Goal: Task Accomplishment & Management: Use online tool/utility

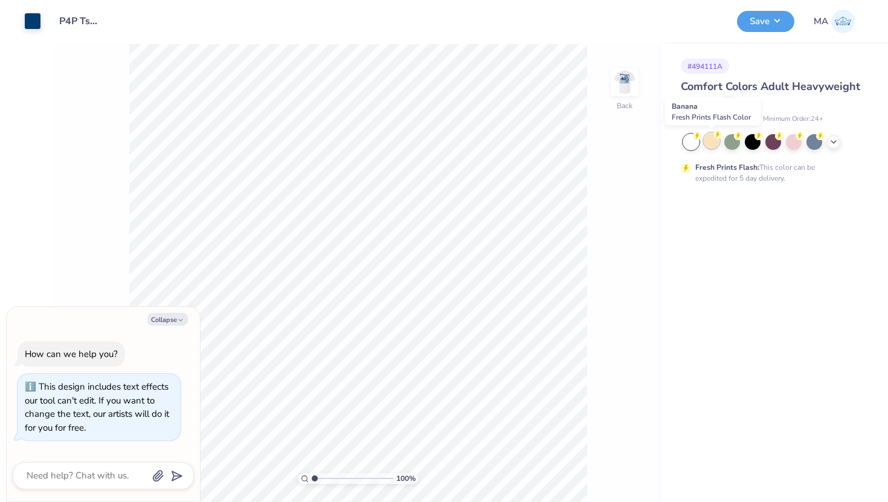
click at [712, 140] on div at bounding box center [712, 141] width 16 height 16
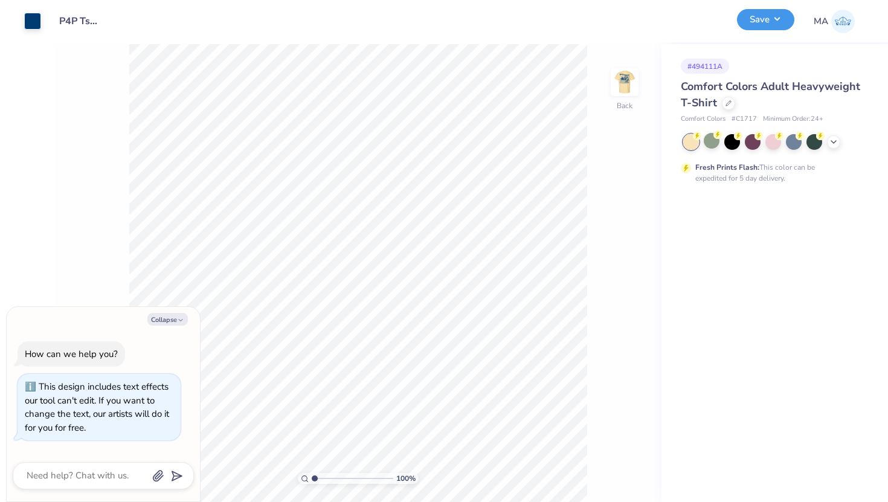
click at [778, 18] on button "Save" at bounding box center [765, 19] width 57 height 21
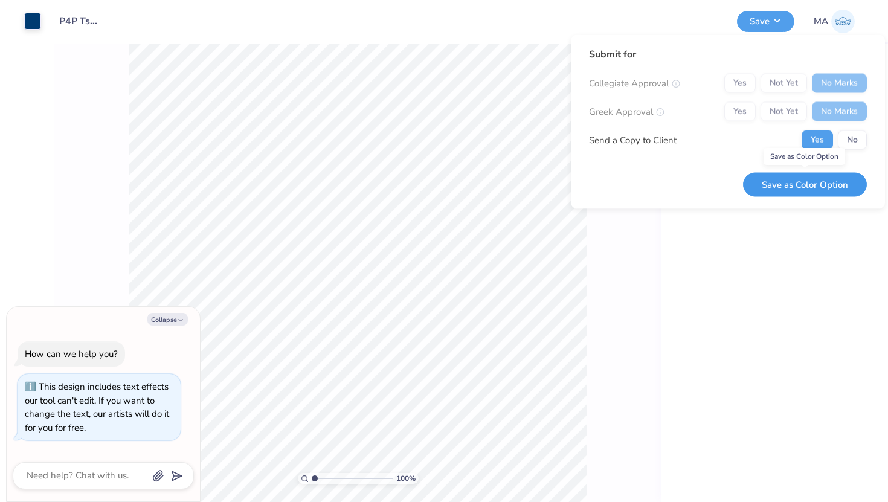
click at [793, 190] on button "Save as Color Option" at bounding box center [805, 184] width 124 height 25
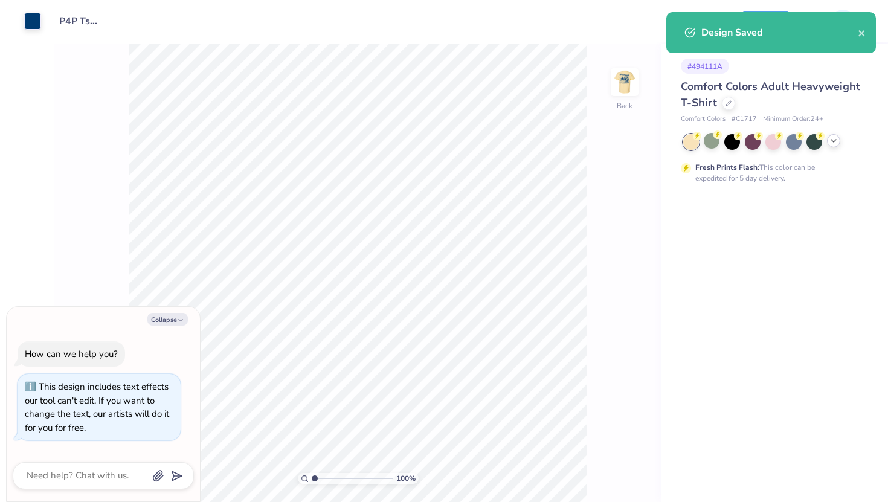
click at [834, 142] on icon at bounding box center [834, 141] width 10 height 10
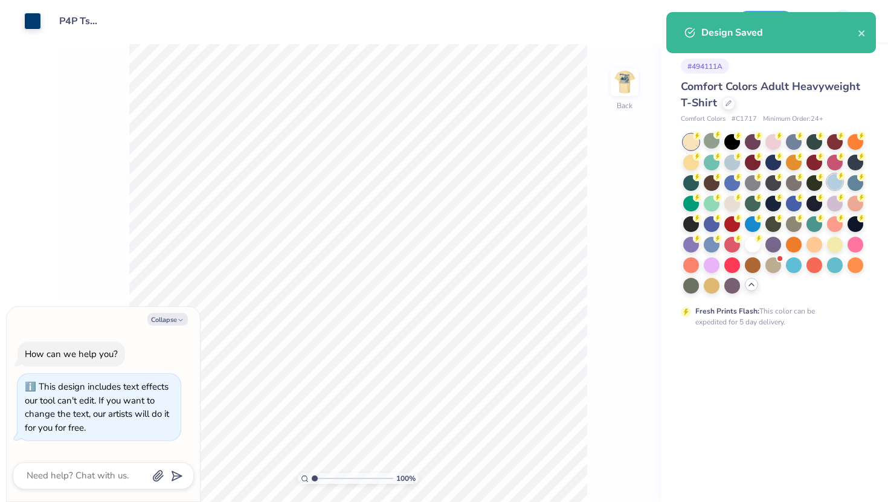
click at [835, 181] on div at bounding box center [835, 182] width 16 height 16
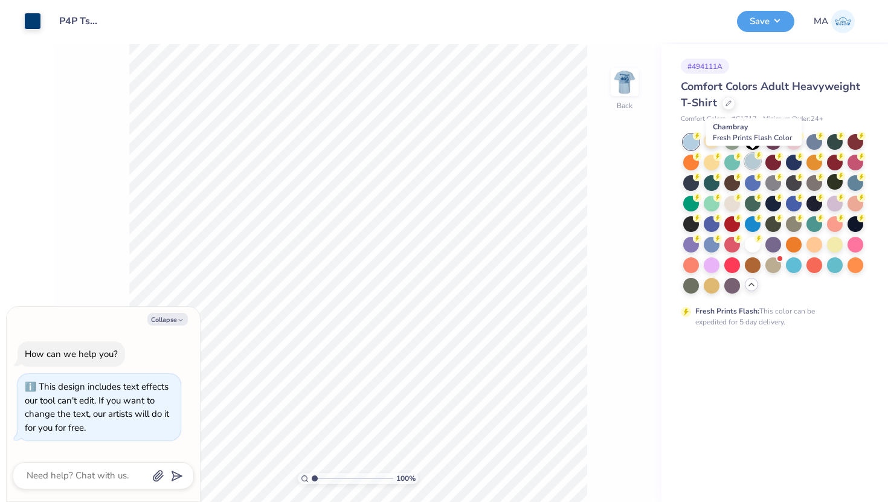
click at [755, 159] on div at bounding box center [753, 161] width 16 height 16
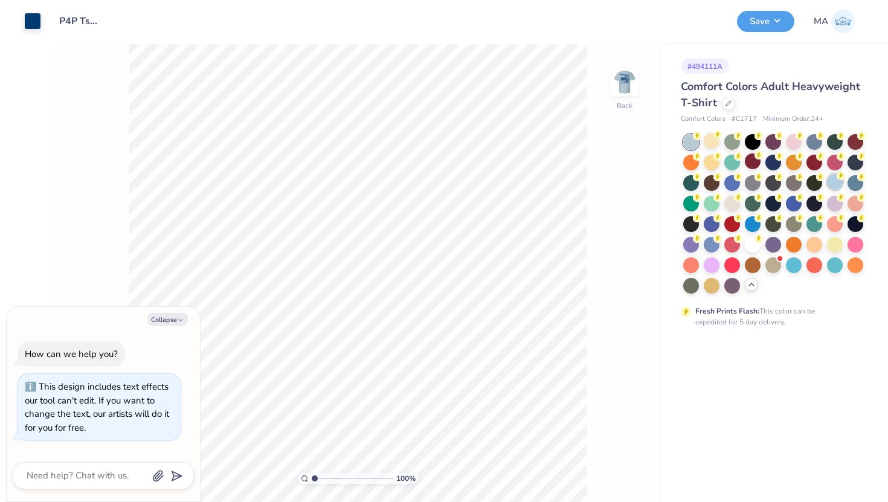
click at [834, 185] on div at bounding box center [835, 182] width 16 height 16
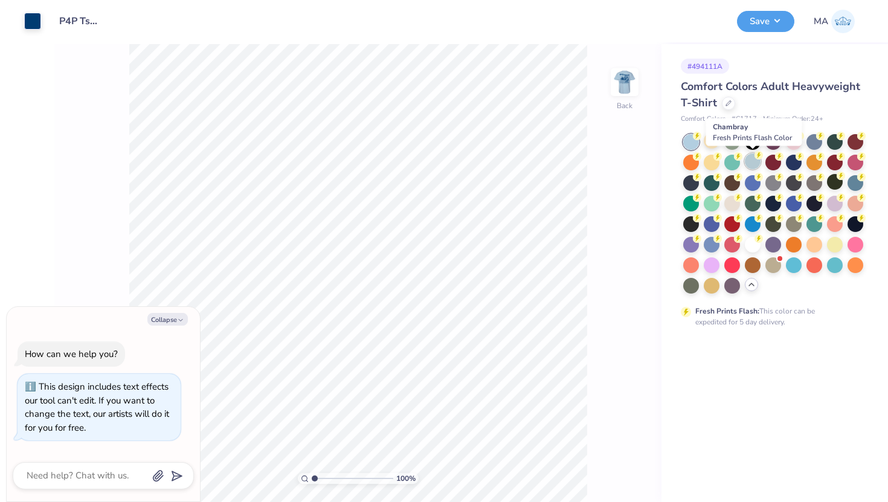
click at [757, 164] on div at bounding box center [753, 161] width 16 height 16
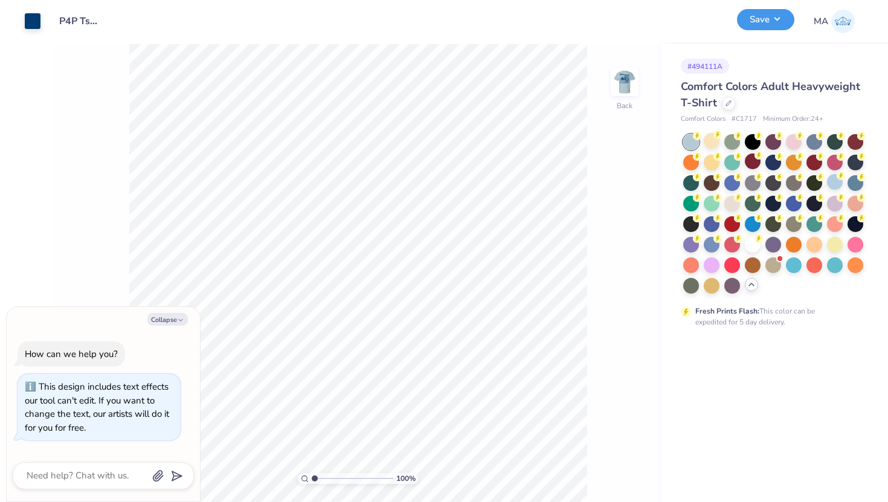
click at [776, 21] on button "Save" at bounding box center [765, 19] width 57 height 21
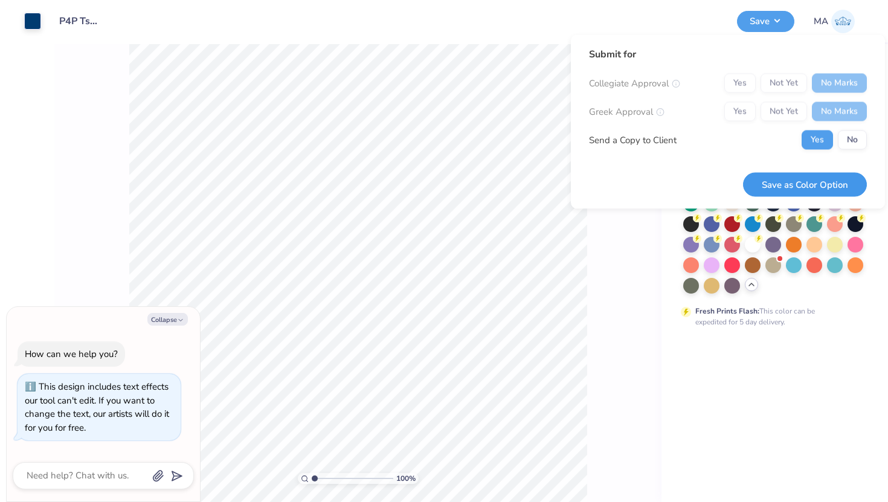
click at [820, 186] on button "Save as Color Option" at bounding box center [805, 184] width 124 height 25
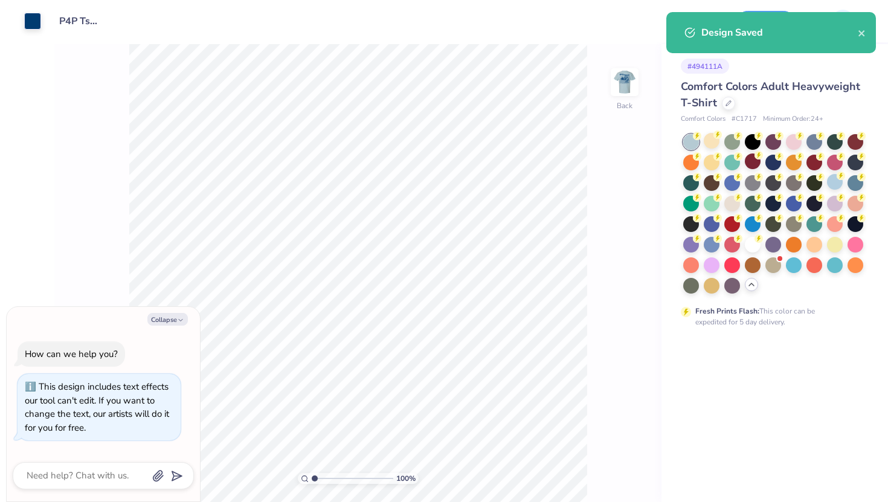
type textarea "x"
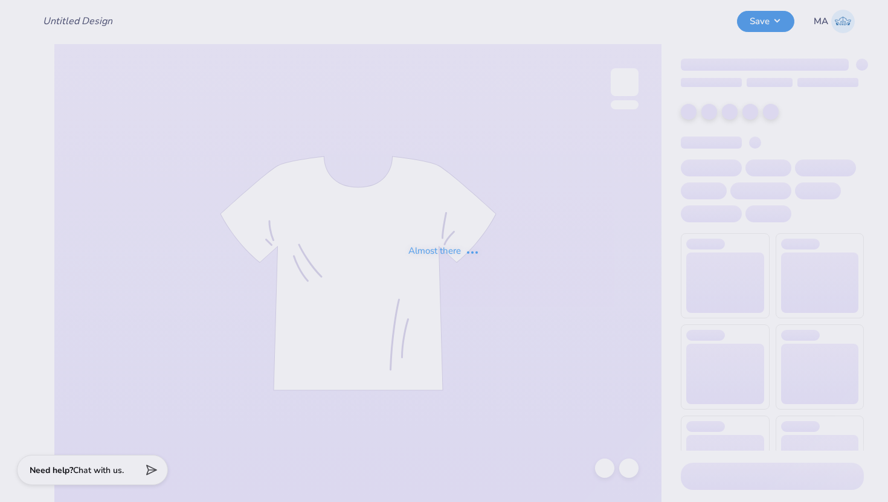
type input "P4P Tshirts"
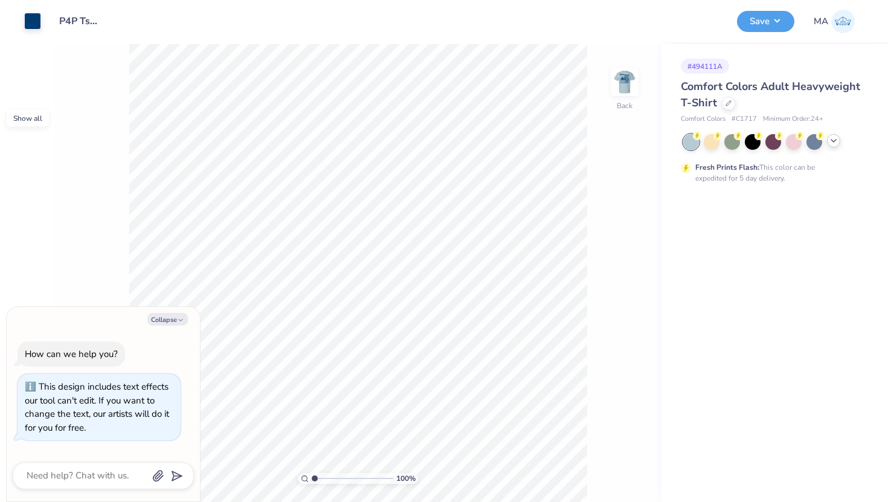
click at [837, 141] on icon at bounding box center [834, 141] width 10 height 10
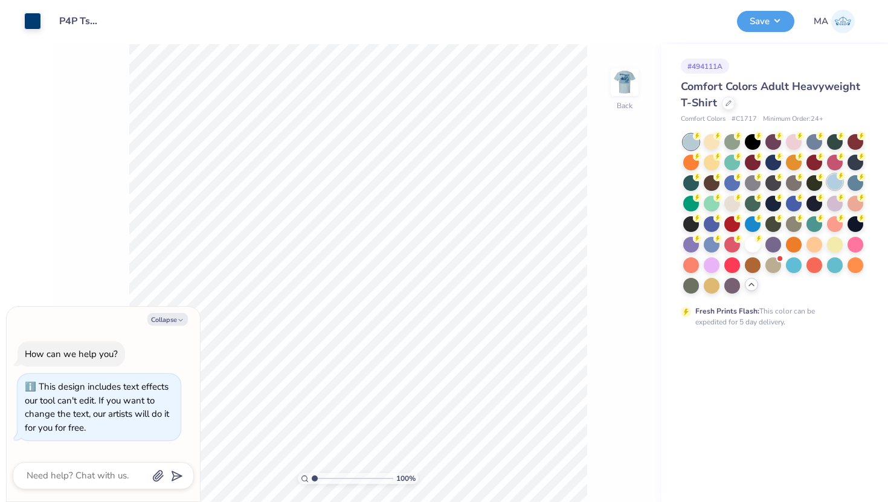
click at [833, 181] on div at bounding box center [835, 182] width 16 height 16
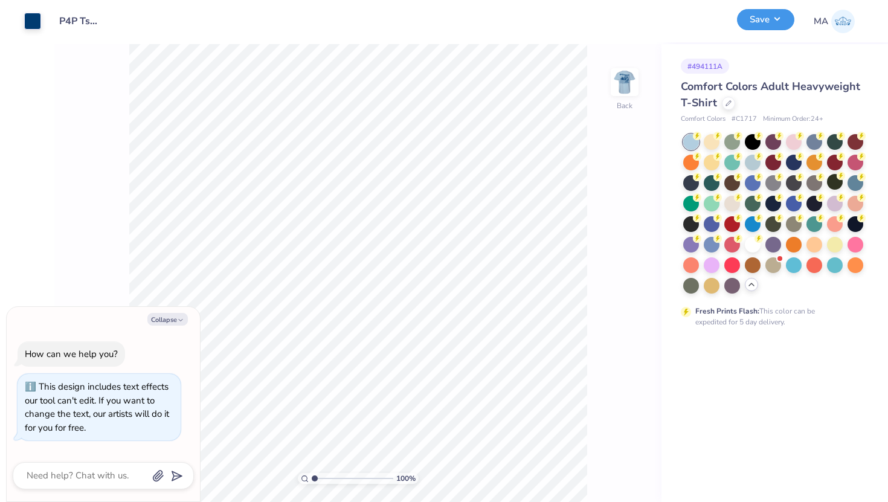
click at [771, 24] on button "Save" at bounding box center [765, 19] width 57 height 21
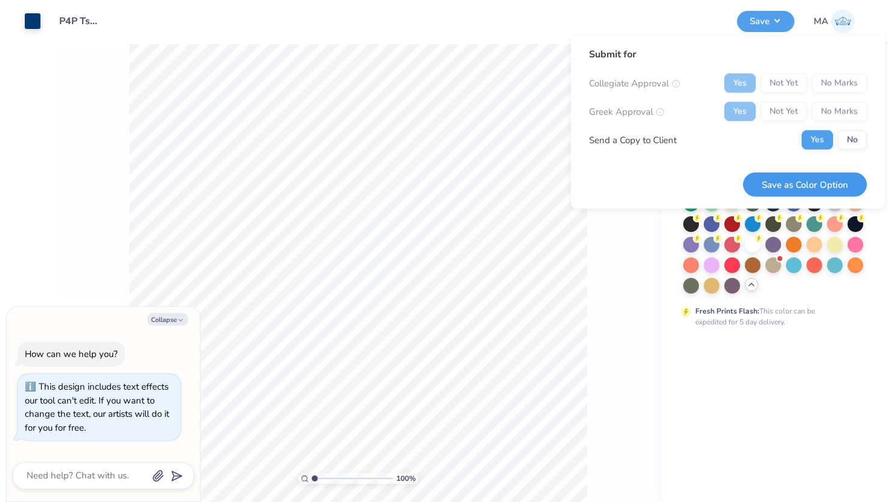
click at [779, 179] on button "Save as Color Option" at bounding box center [805, 184] width 124 height 25
type textarea "x"
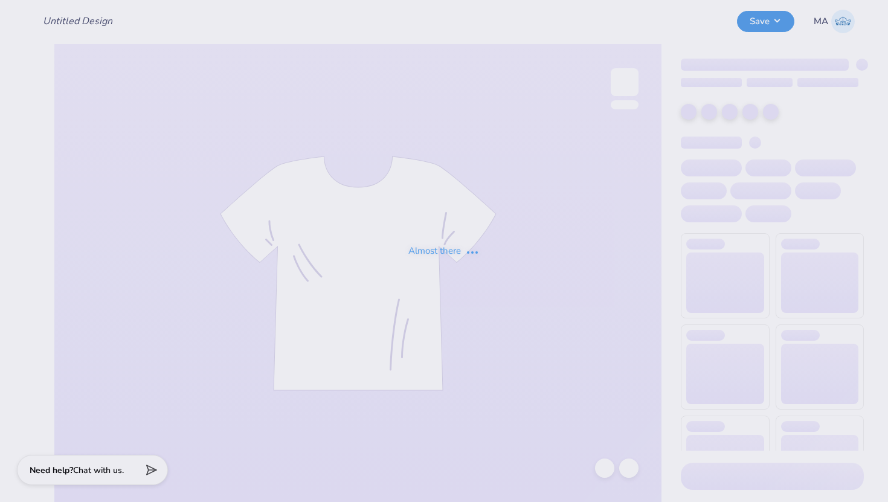
type input "DAILY DRILLS"
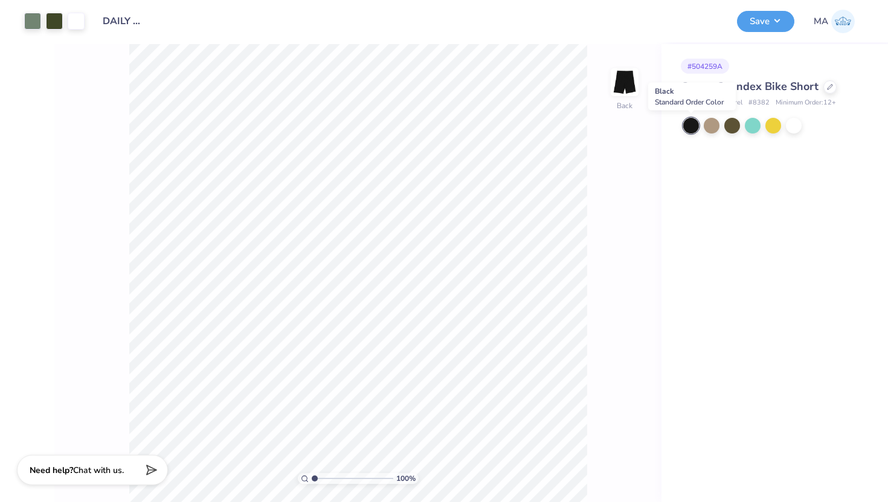
click at [692, 122] on div at bounding box center [691, 126] width 16 height 16
click at [766, 24] on button "Save" at bounding box center [765, 19] width 57 height 21
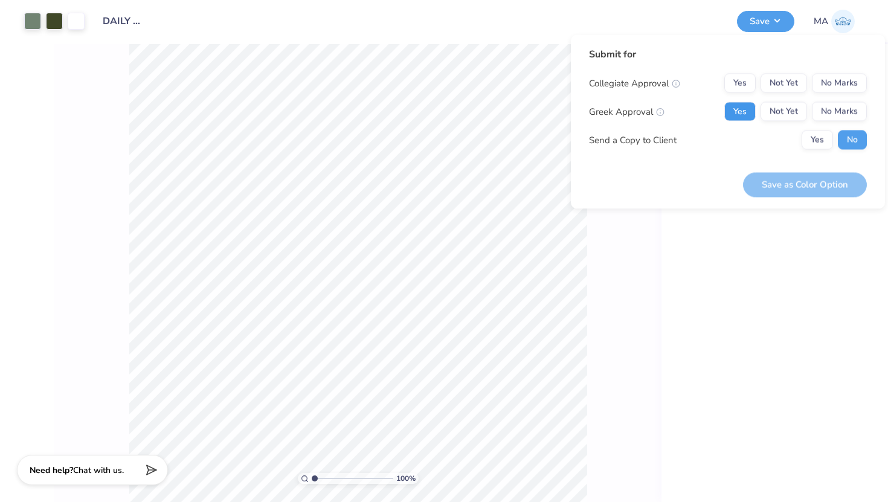
click at [752, 111] on button "Yes" at bounding box center [739, 111] width 31 height 19
click at [828, 81] on button "No Marks" at bounding box center [839, 83] width 55 height 19
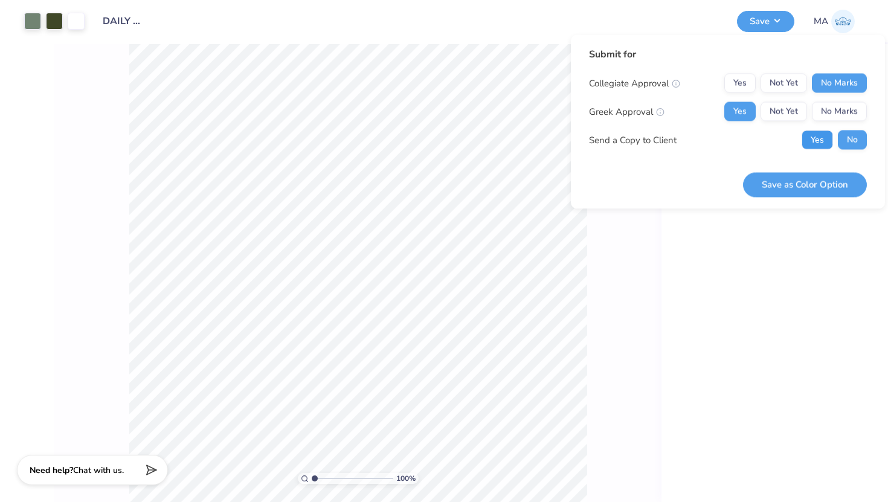
click at [816, 149] on button "Yes" at bounding box center [817, 139] width 31 height 19
click at [795, 184] on button "Save as Color Option" at bounding box center [805, 184] width 124 height 25
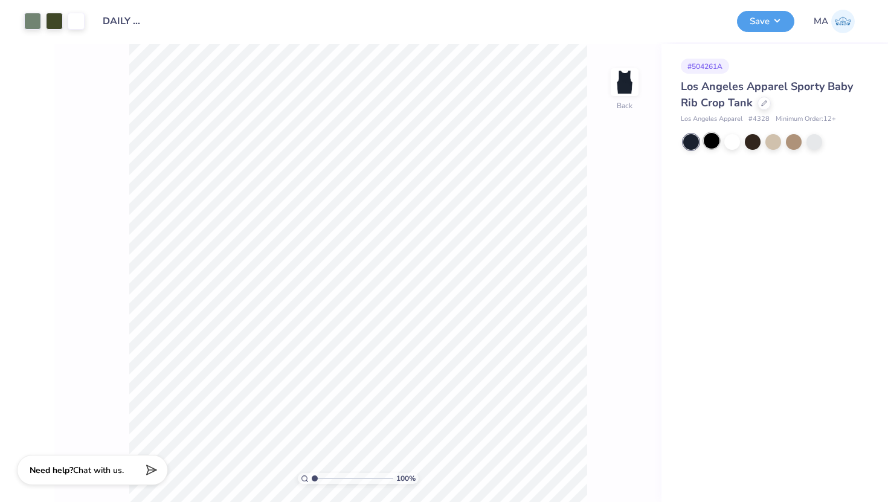
click at [715, 143] on div at bounding box center [712, 141] width 16 height 16
click at [759, 23] on button "Save" at bounding box center [765, 19] width 57 height 21
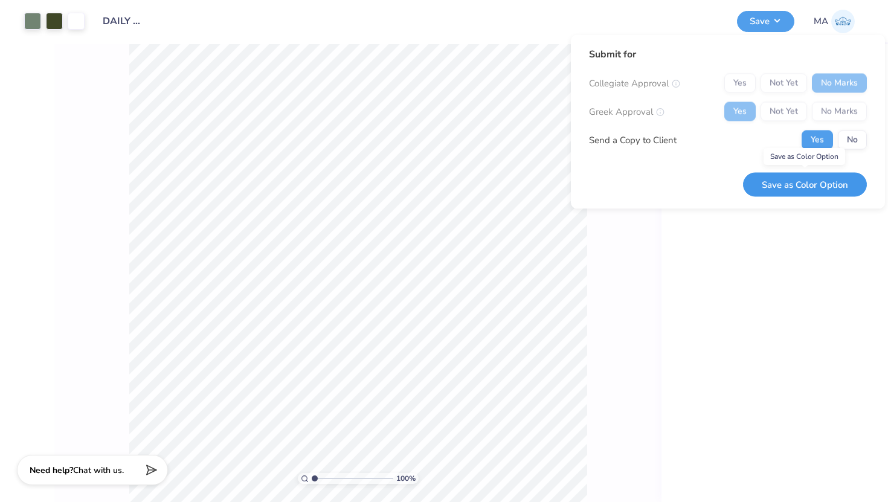
click at [786, 182] on button "Save as Color Option" at bounding box center [805, 184] width 124 height 25
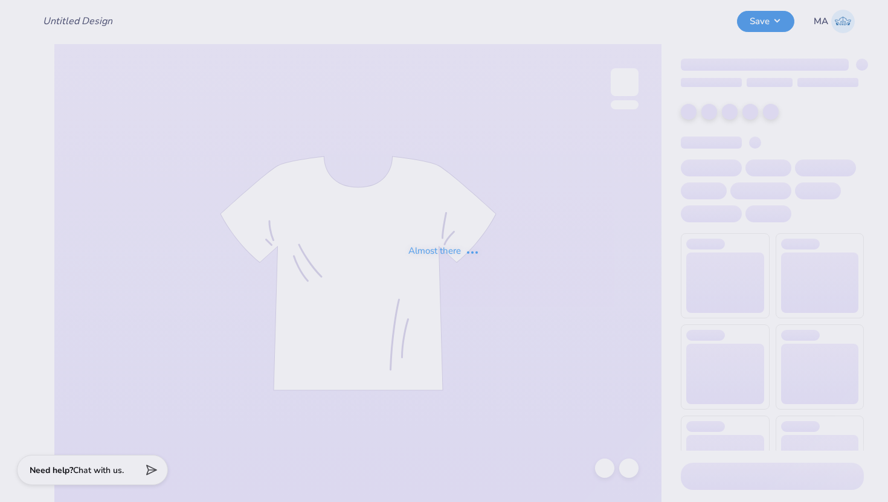
type input "DAILY DRILLS"
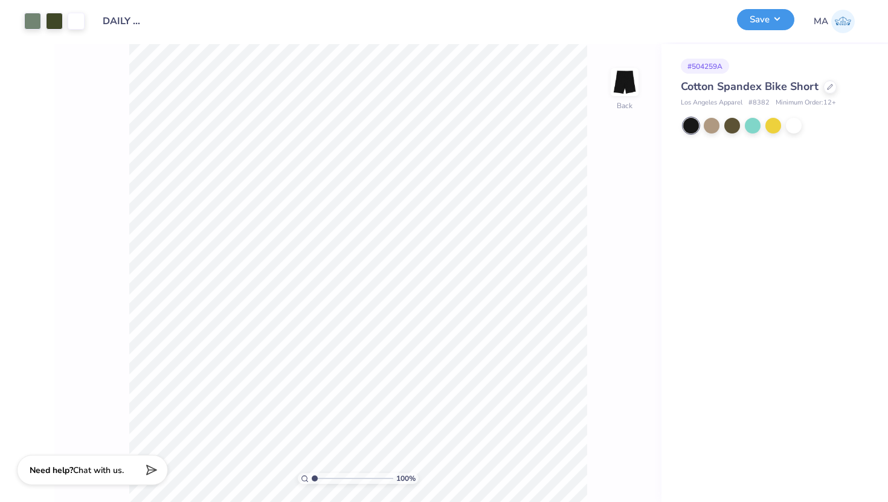
click at [771, 25] on button "Save" at bounding box center [765, 19] width 57 height 21
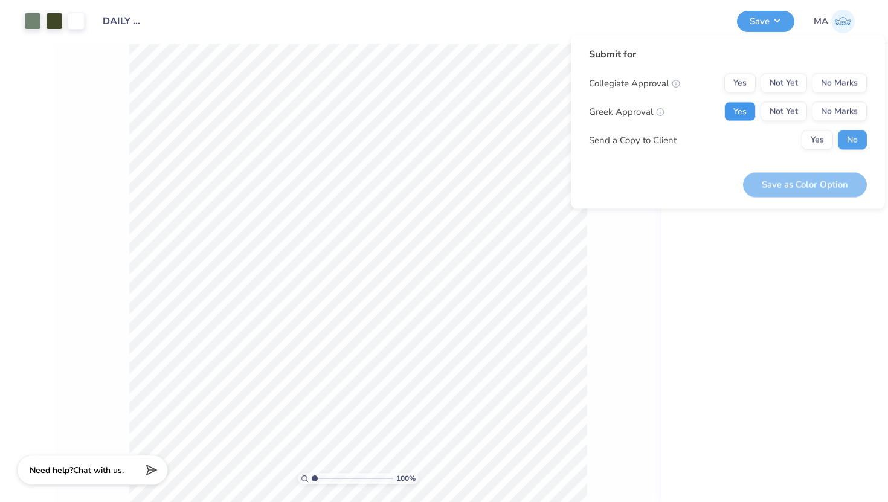
click at [736, 106] on button "Yes" at bounding box center [739, 111] width 31 height 19
click at [831, 85] on button "No Marks" at bounding box center [839, 83] width 55 height 19
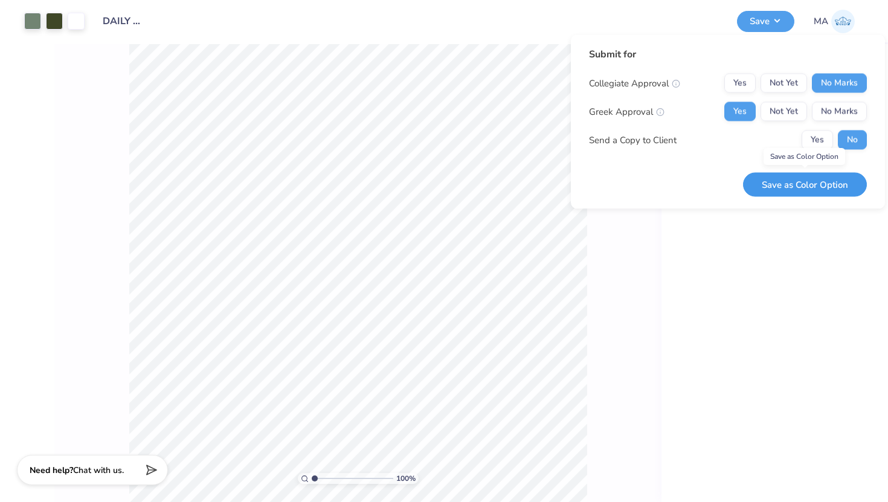
click at [771, 195] on button "Save as Color Option" at bounding box center [805, 184] width 124 height 25
